Goal: Task Accomplishment & Management: Complete application form

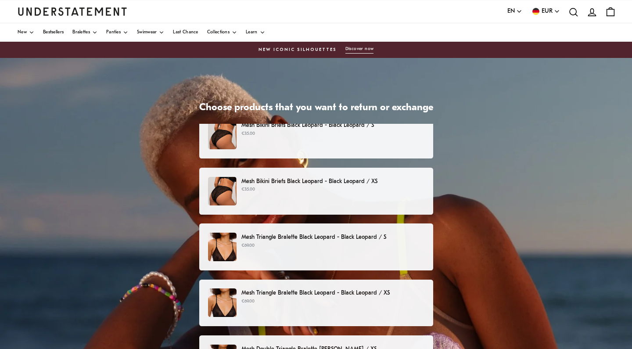
scroll to position [11, 0]
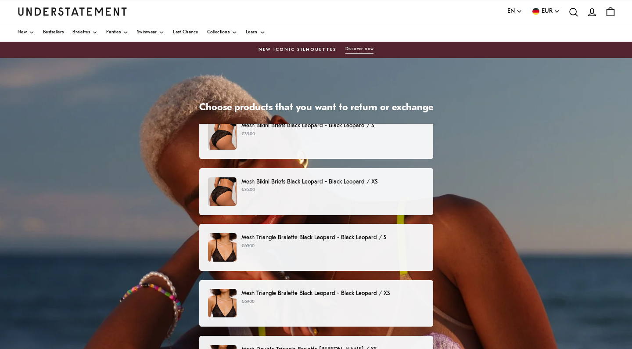
click at [400, 193] on p "€35.00" at bounding box center [332, 190] width 183 height 7
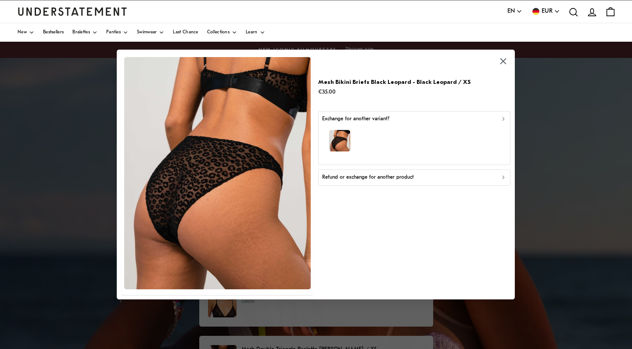
click at [380, 181] on button "Refund or exchange for another product" at bounding box center [414, 177] width 192 height 16
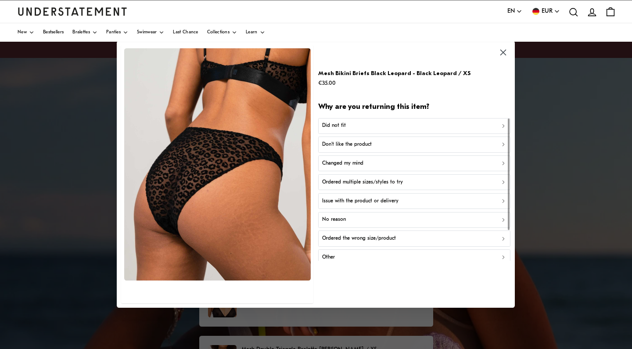
click at [352, 126] on div "Did not fit" at bounding box center [414, 126] width 184 height 8
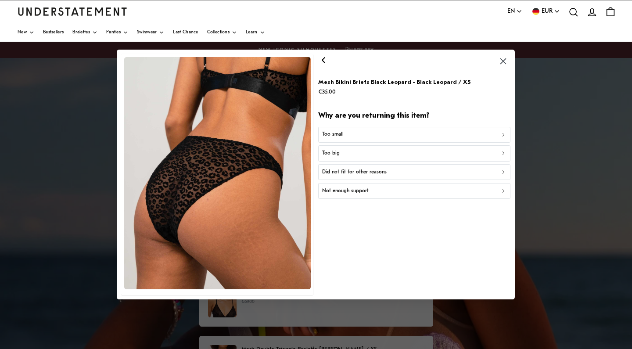
click at [351, 137] on div "Too small" at bounding box center [414, 134] width 184 height 8
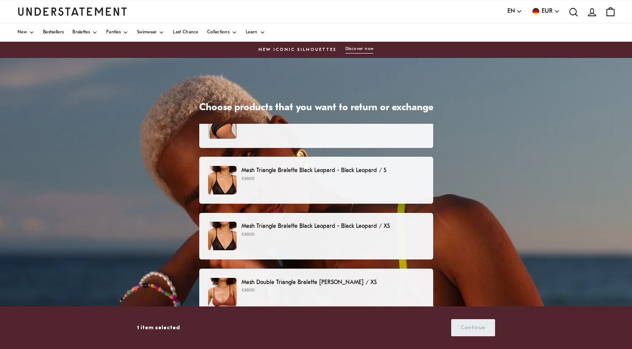
scroll to position [83, 0]
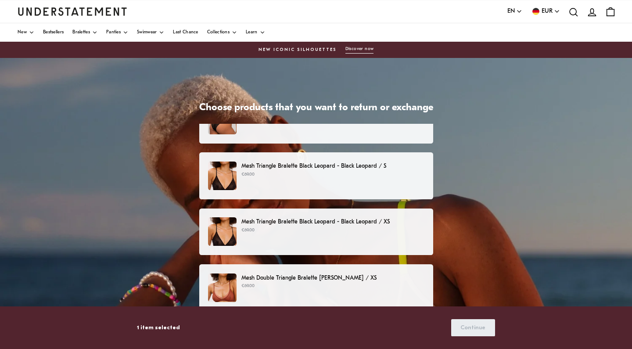
click at [407, 224] on p "Mesh Triangle Bralette Black Leopard - Black Leopard / XS" at bounding box center [332, 221] width 183 height 9
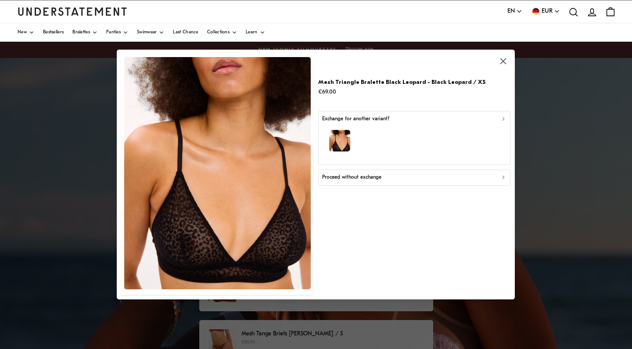
click at [393, 180] on div "Proceed without exchange" at bounding box center [414, 177] width 184 height 8
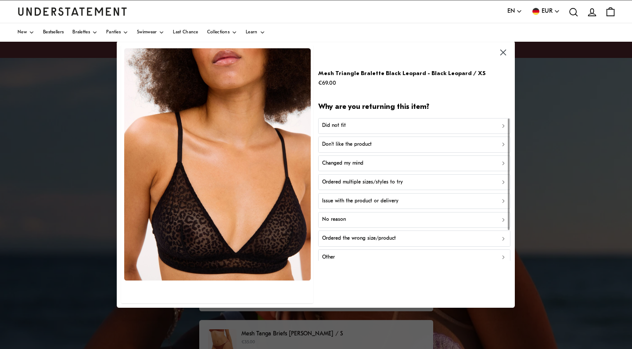
click at [355, 127] on div "Did not fit" at bounding box center [414, 126] width 184 height 8
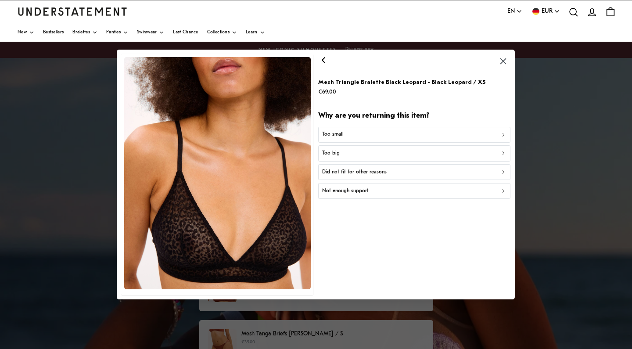
click at [353, 136] on div "Too small" at bounding box center [414, 134] width 184 height 8
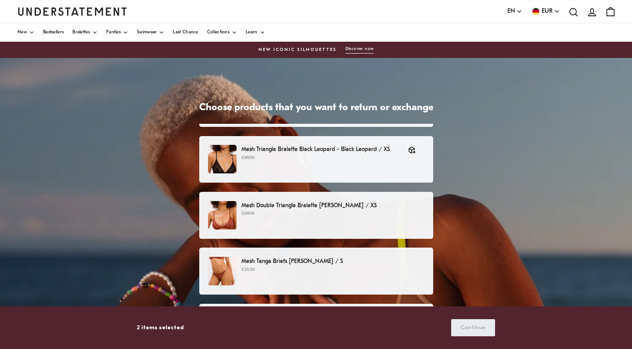
scroll to position [160, 0]
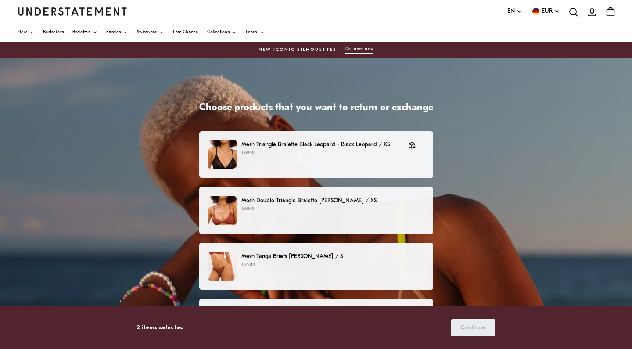
click at [387, 202] on p "Mesh Double Triangle Bralette [PERSON_NAME] / XS" at bounding box center [332, 200] width 183 height 9
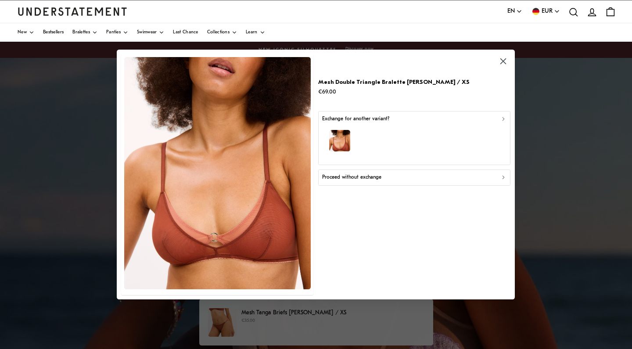
click at [375, 152] on div "button" at bounding box center [414, 142] width 184 height 38
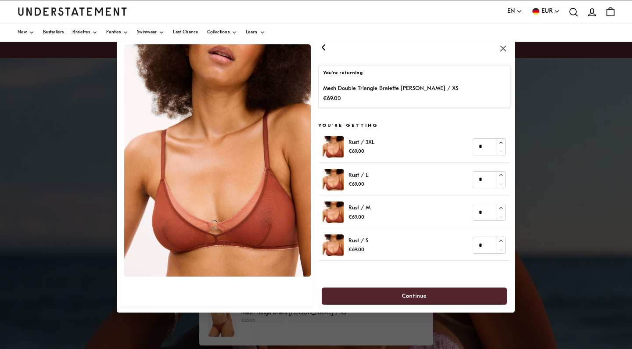
click at [324, 48] on icon "button" at bounding box center [323, 46] width 3 height 5
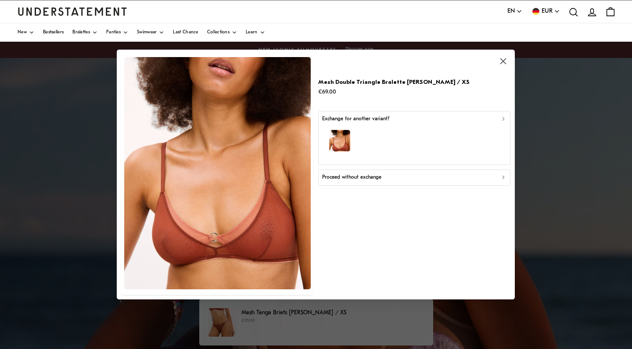
click at [356, 179] on p "Proceed without exchange" at bounding box center [351, 177] width 59 height 8
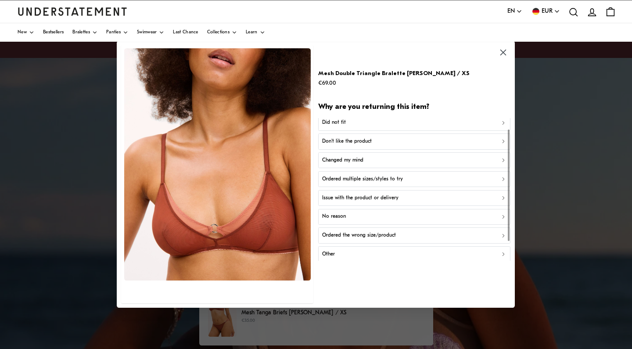
scroll to position [1, 0]
click at [367, 143] on p "Don't like the product" at bounding box center [347, 144] width 50 height 8
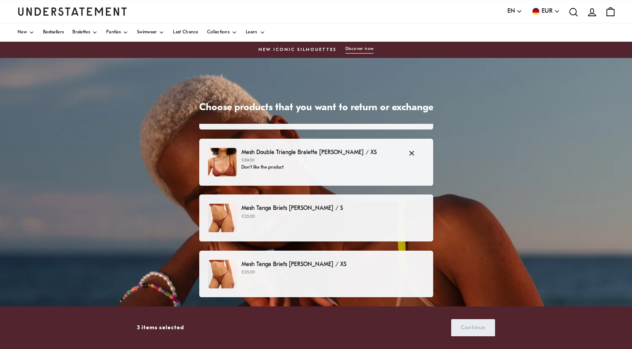
scroll to position [232, 0]
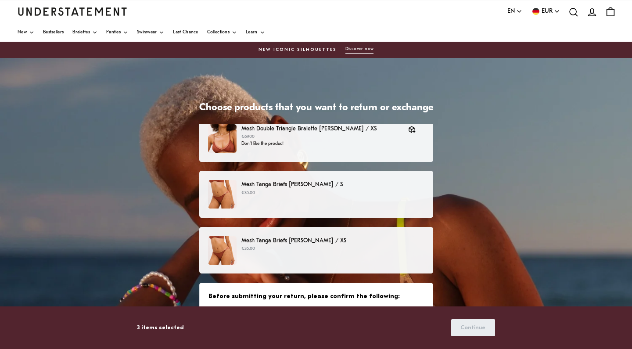
click at [391, 194] on p "€35.00" at bounding box center [332, 193] width 183 height 7
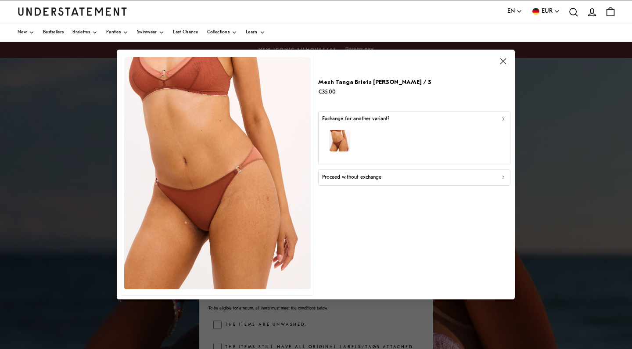
click at [384, 181] on button "Proceed without exchange" at bounding box center [414, 177] width 192 height 16
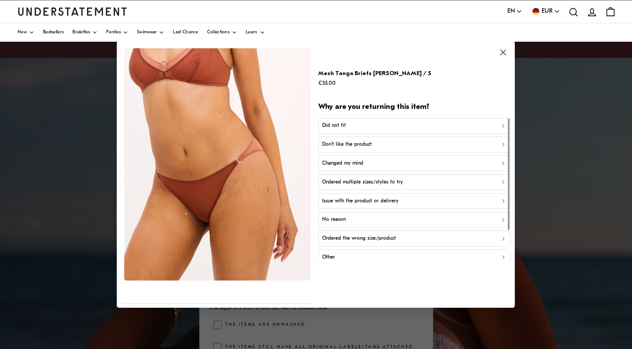
click at [371, 146] on p "Don't like the product" at bounding box center [347, 145] width 50 height 8
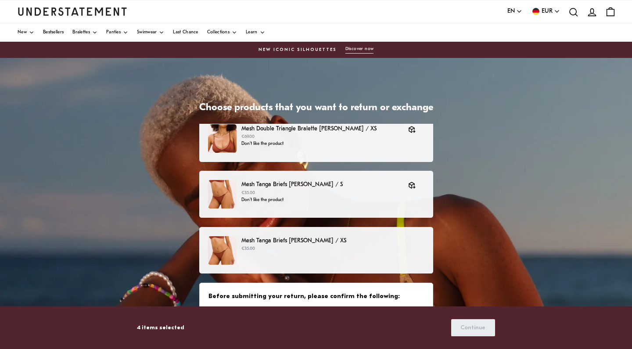
click at [371, 253] on div "Mesh Tanga Briefs [PERSON_NAME] / XS €35.00" at bounding box center [316, 250] width 216 height 29
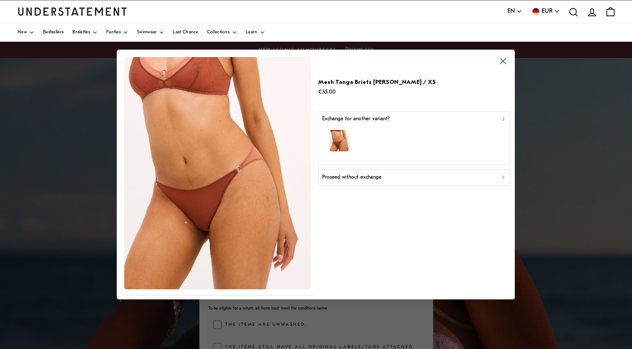
click at [382, 179] on div "Proceed without exchange" at bounding box center [414, 177] width 184 height 8
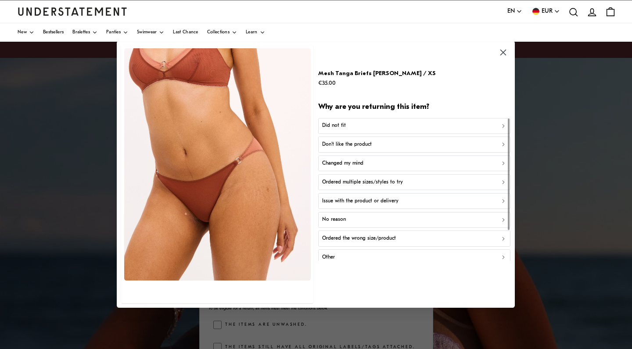
click at [380, 180] on p "Ordered multiple sizes/styles to try" at bounding box center [362, 182] width 81 height 8
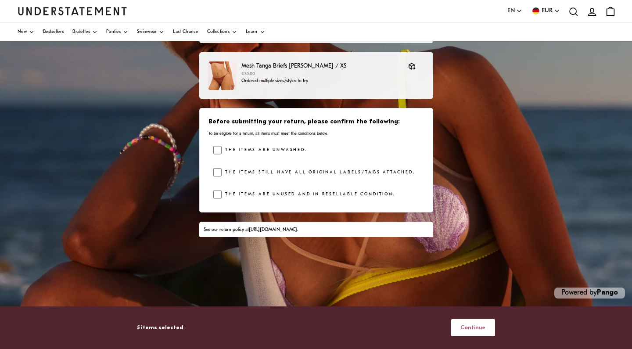
scroll to position [148, 0]
click at [482, 327] on span "Continue" at bounding box center [473, 328] width 25 height 16
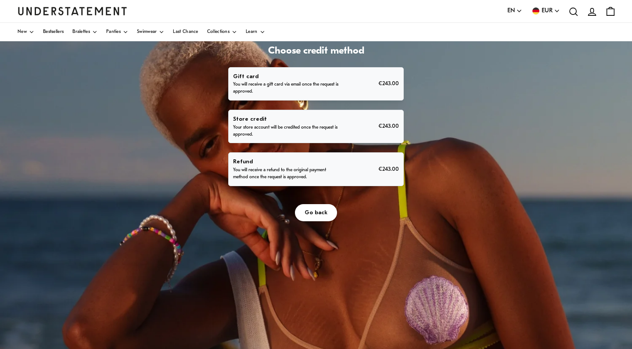
scroll to position [63, 0]
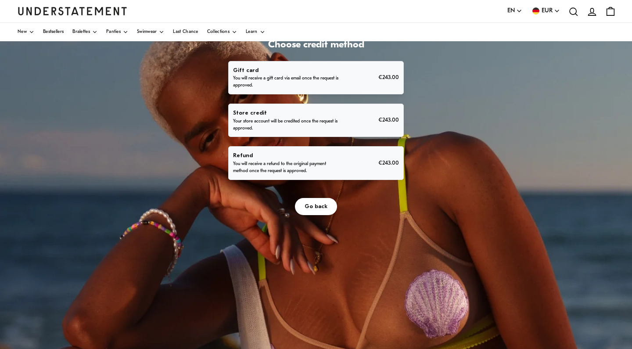
click at [309, 161] on p "You will receive a refund to the original payment method once the request is ap…" at bounding box center [287, 168] width 108 height 14
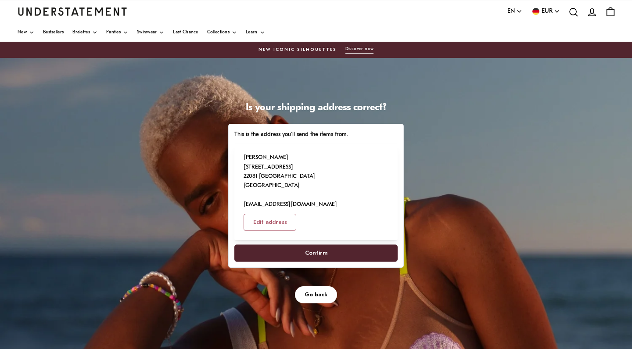
click at [331, 245] on span "Confirm" at bounding box center [316, 253] width 144 height 16
select select "**"
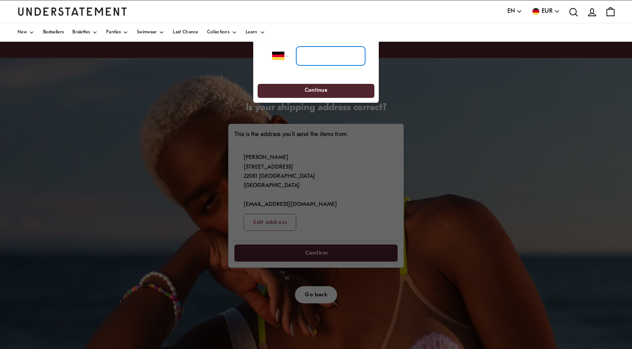
click at [332, 59] on input "tel" at bounding box center [330, 55] width 69 height 19
click at [328, 55] on input "tel" at bounding box center [330, 55] width 69 height 19
click at [288, 55] on select "**********" at bounding box center [283, 55] width 22 height 19
click at [312, 54] on input "tel" at bounding box center [330, 55] width 69 height 19
click at [324, 61] on input "tel" at bounding box center [330, 55] width 69 height 19
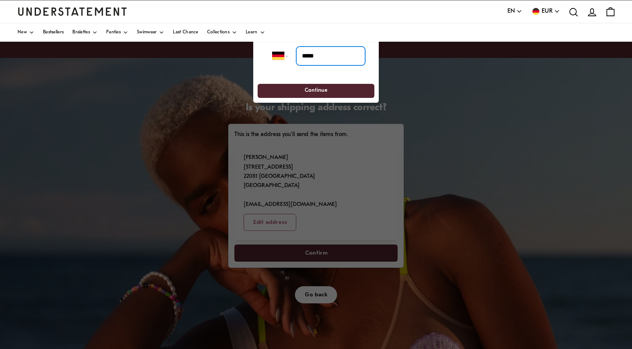
type input "*****"
click at [344, 85] on span "Continue" at bounding box center [316, 91] width 101 height 14
click at [328, 91] on span "Continue" at bounding box center [316, 91] width 101 height 14
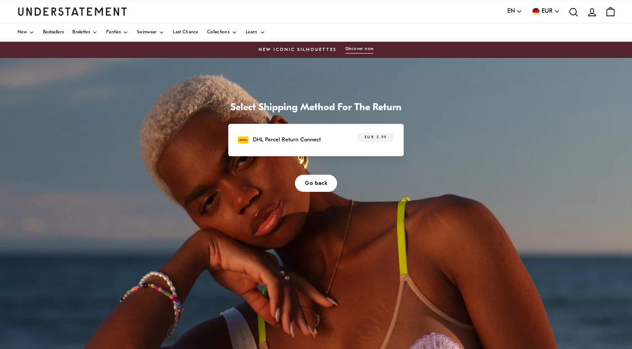
click at [340, 134] on div "DHL Parcel Return Connect EUR 5.99" at bounding box center [316, 140] width 156 height 14
click at [377, 139] on span "EUR 5.99" at bounding box center [376, 137] width 22 height 9
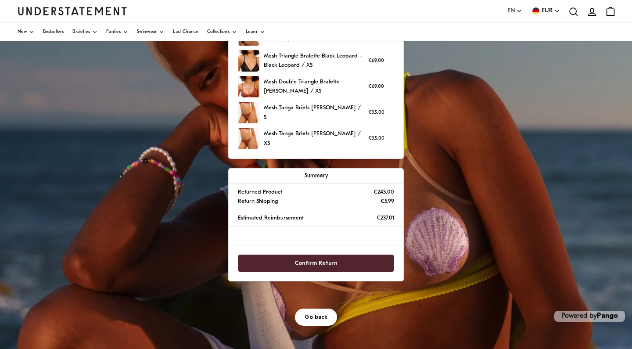
scroll to position [140, 0]
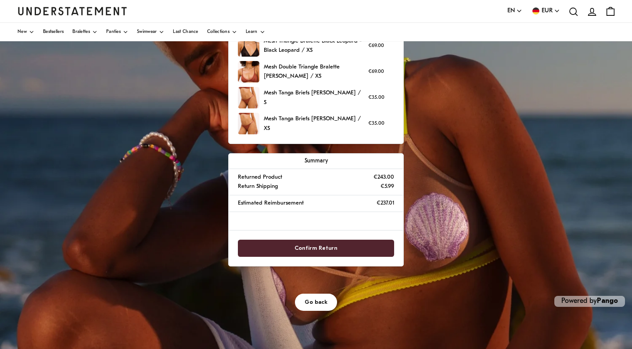
click at [329, 250] on span "Confirm Return" at bounding box center [316, 248] width 43 height 16
click at [317, 246] on span "Confirm Return" at bounding box center [316, 248] width 43 height 16
